Goal: Transaction & Acquisition: Subscribe to service/newsletter

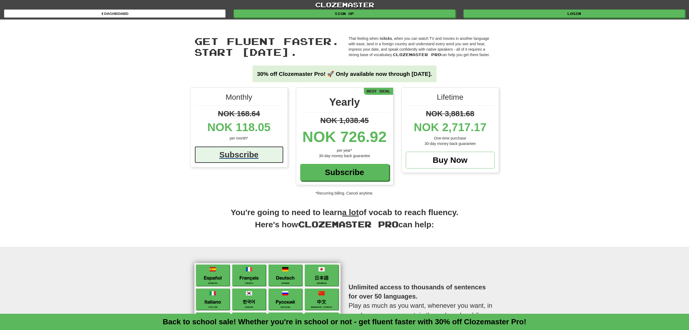
click at [244, 159] on div "Subscribe" at bounding box center [239, 154] width 89 height 17
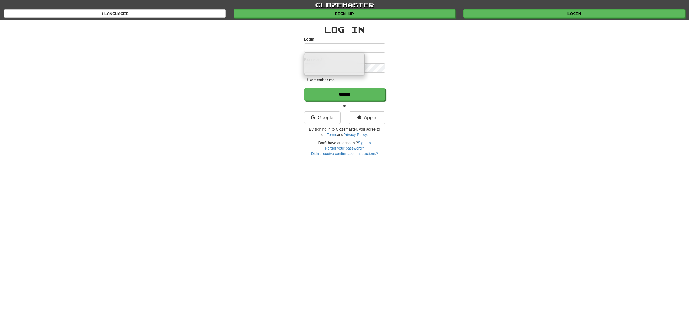
click at [322, 51] on input "Login" at bounding box center [344, 47] width 81 height 9
click at [366, 115] on link "Apple" at bounding box center [367, 117] width 37 height 12
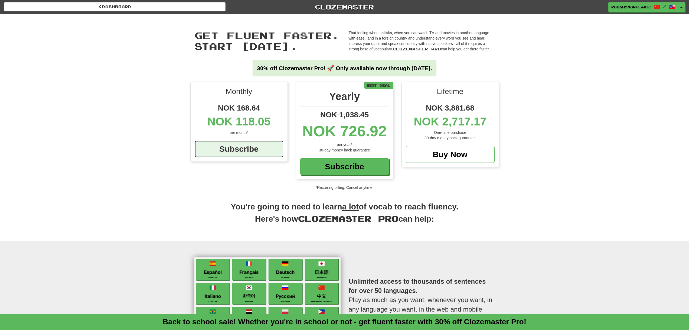
click at [230, 152] on div "Subscribe" at bounding box center [239, 149] width 89 height 17
click at [569, 110] on div "Monthly NOK 168.64 NOK 118.05 per month* Subscribe Yearly NOK 1,038.45 NOK 726.…" at bounding box center [344, 136] width 689 height 108
